Goal: Task Accomplishment & Management: Manage account settings

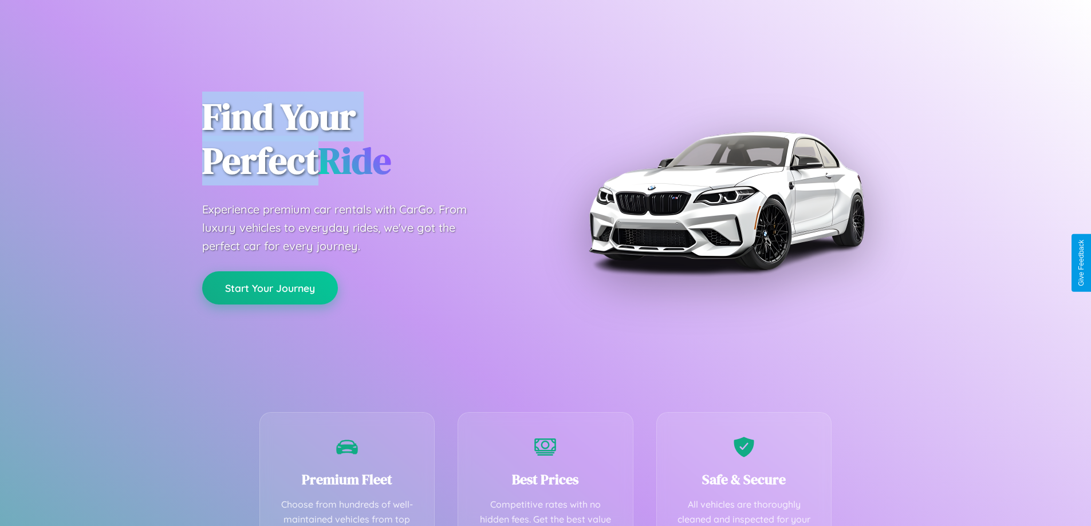
click at [270, 288] on button "Start Your Journey" at bounding box center [270, 287] width 136 height 33
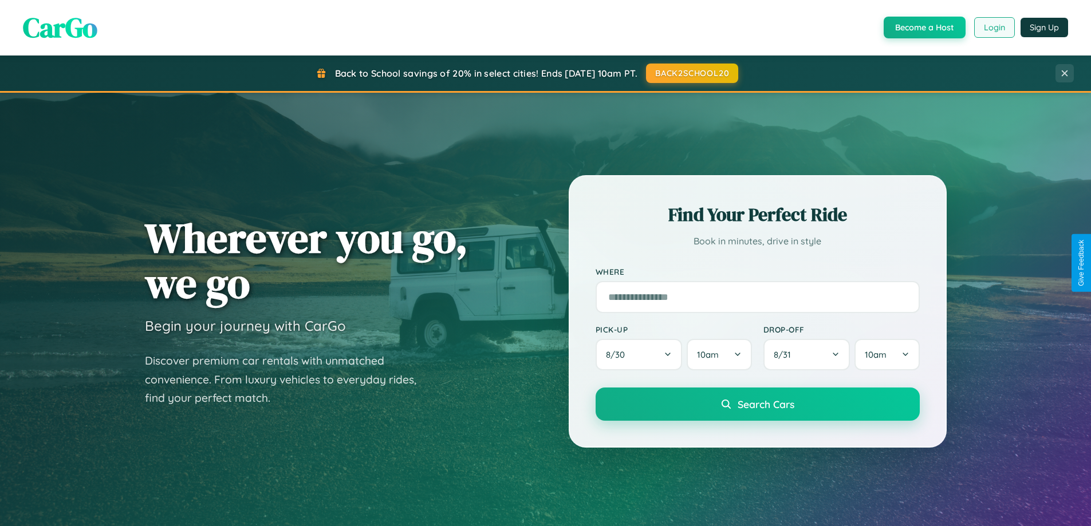
click at [994, 27] on button "Login" at bounding box center [994, 27] width 41 height 21
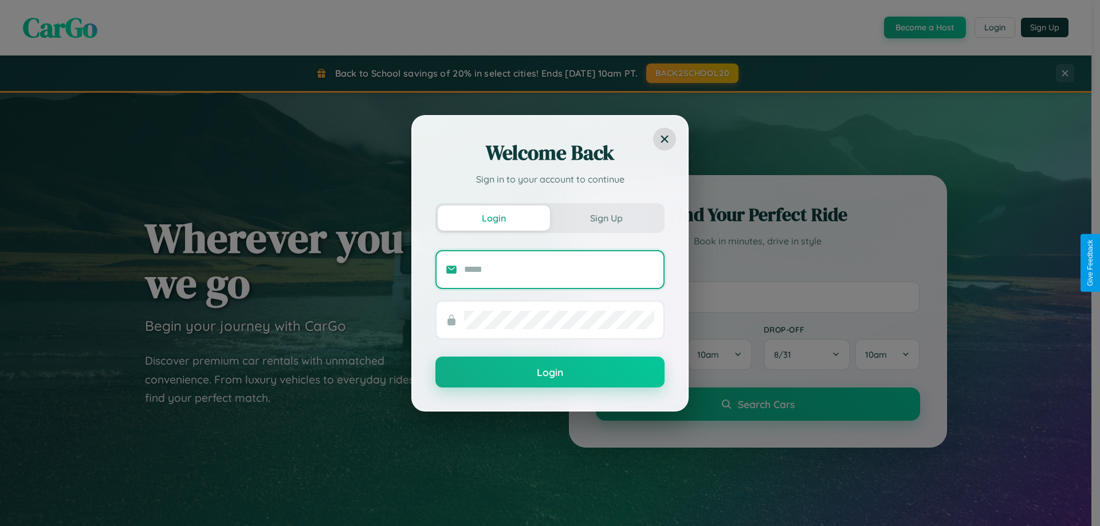
click at [559, 269] on input "text" at bounding box center [559, 270] width 190 height 18
type input "**********"
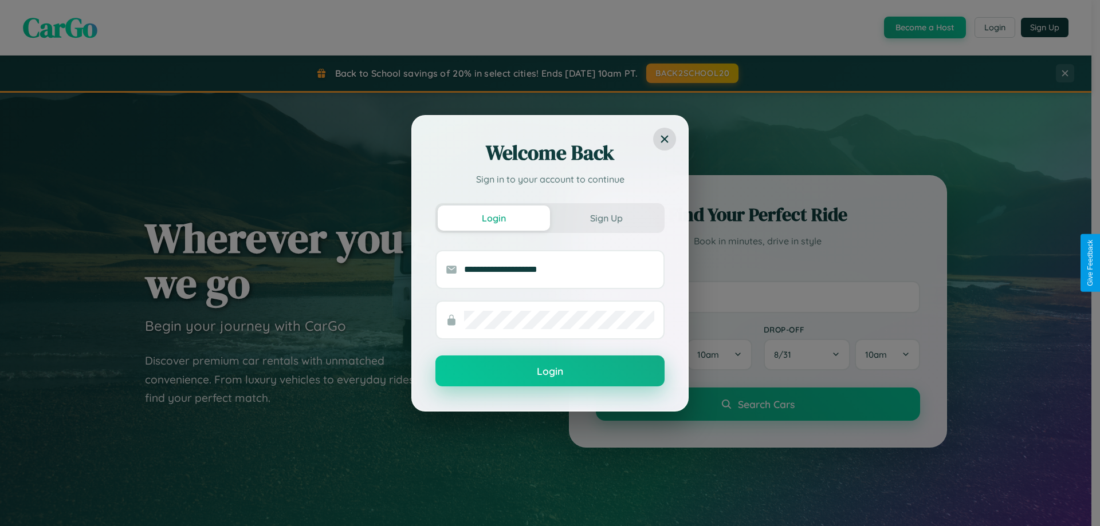
click at [550, 372] on button "Login" at bounding box center [549, 371] width 229 height 31
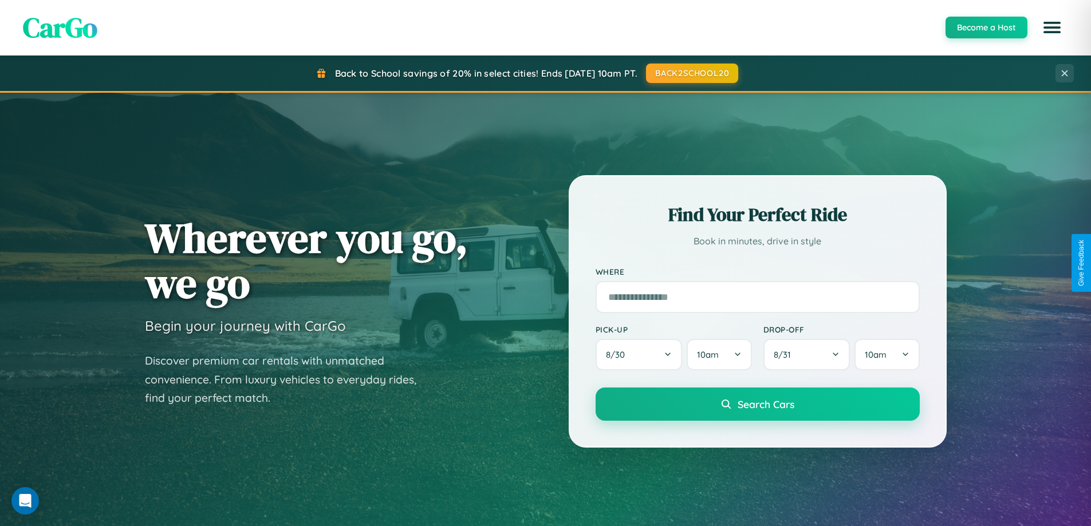
scroll to position [34, 0]
